Goal: Task Accomplishment & Management: Complete application form

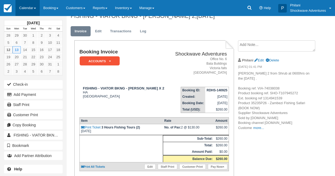
scroll to position [9, 0]
click at [38, 4] on link "Calendar" at bounding box center [27, 8] width 24 height 16
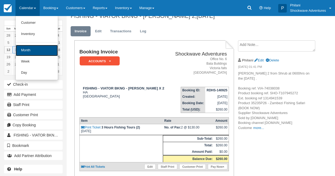
click at [30, 51] on link "Month" at bounding box center [37, 50] width 42 height 11
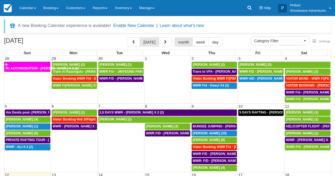
select select
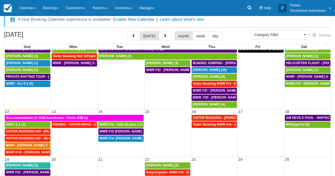
scroll to position [47, 0]
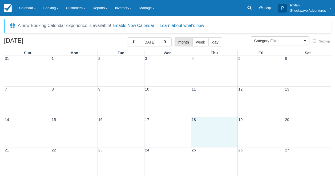
click at [201, 129] on div "14 15 16 17 18 19 20" at bounding box center [167, 131] width 327 height 30
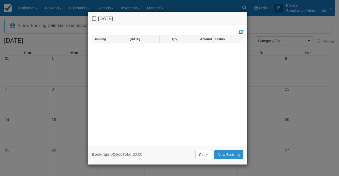
click at [231, 150] on link "New Booking" at bounding box center [228, 154] width 29 height 9
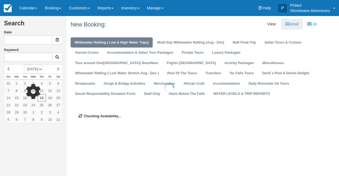
type input "[DATE]"
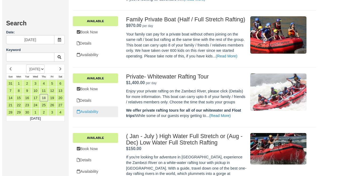
scroll to position [283, 0]
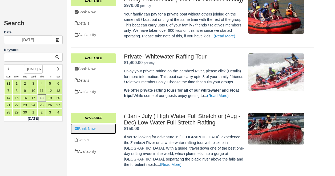
click at [97, 131] on link "Book Now" at bounding box center [93, 128] width 45 height 11
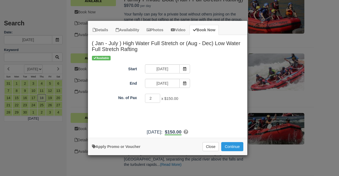
click at [157, 97] on input "2" at bounding box center [152, 97] width 15 height 9
click at [157, 97] on input "3" at bounding box center [152, 97] width 15 height 9
type input "4"
click at [157, 97] on input "4" at bounding box center [152, 97] width 15 height 9
click at [234, 148] on button "Continue" at bounding box center [232, 146] width 22 height 9
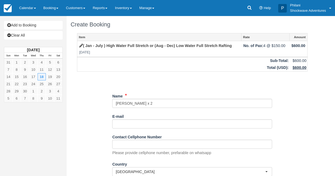
click at [117, 101] on input "Name" at bounding box center [192, 103] width 160 height 9
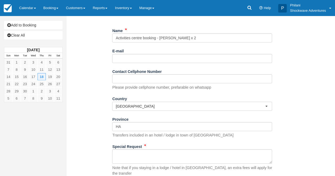
scroll to position [81, 0]
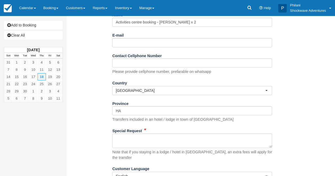
type input "Activities centre booking - [PERSON_NAME] x 2"
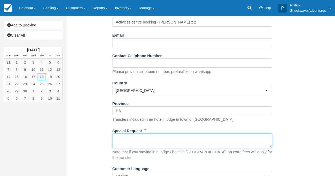
click at [141, 145] on textarea "Special Request" at bounding box center [192, 140] width 160 height 14
paste textarea "Booking Details Booking Reference: BR-1324494729 Tour Name: Zambezi River Full …"
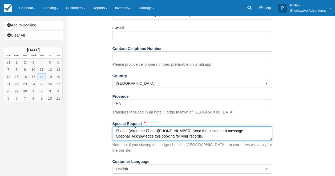
scroll to position [100, 0]
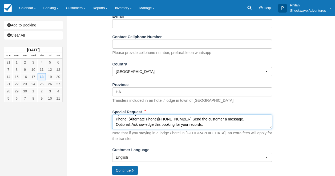
type textarea "Booking Details Booking Reference: BR-1324494729 Tour Name: Zambezi River Full …"
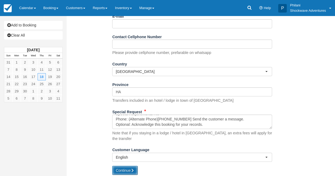
click at [132, 168] on icon "submit" at bounding box center [132, 170] width 4 height 4
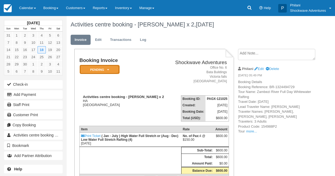
click at [112, 71] on em "Pending" at bounding box center [100, 69] width 40 height 9
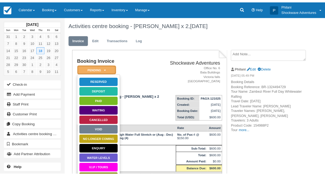
scroll to position [51, 0]
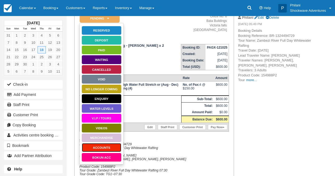
click at [110, 147] on link "ACCOUNTS" at bounding box center [101, 146] width 40 height 9
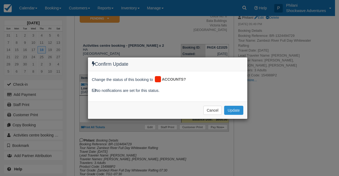
click at [230, 108] on button "Update" at bounding box center [233, 109] width 19 height 9
